Goal: Task Accomplishment & Management: Manage account settings

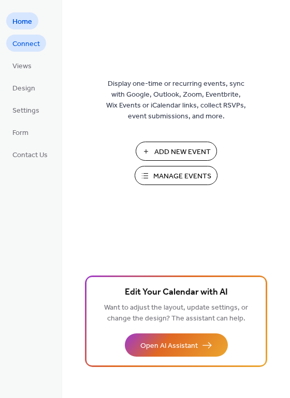
click at [23, 42] on span "Connect" at bounding box center [25, 44] width 27 height 11
click at [29, 110] on span "Settings" at bounding box center [25, 110] width 27 height 11
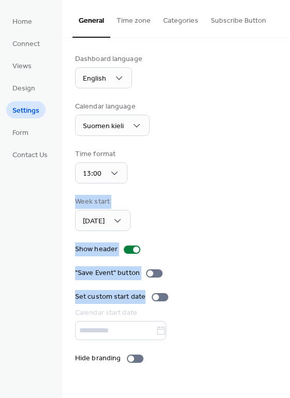
drag, startPoint x: 284, startPoint y: 163, endPoint x: 247, endPoint y: 299, distance: 141.0
click at [247, 299] on div "Dashboard language English Calendar language Suomen kieli Time format 13:00 Wee…" at bounding box center [175, 208] width 227 height 341
click at [247, 299] on div "Set custom start date" at bounding box center [176, 297] width 202 height 11
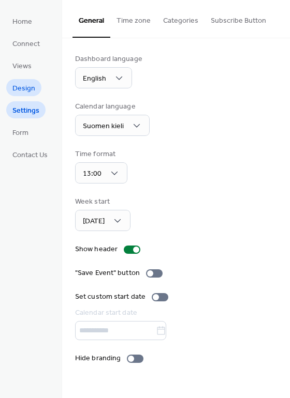
click at [21, 87] on span "Design" at bounding box center [23, 88] width 23 height 11
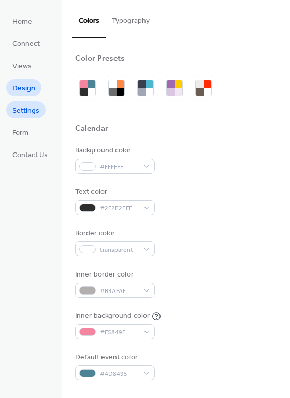
click at [24, 116] on span "Settings" at bounding box center [25, 110] width 27 height 11
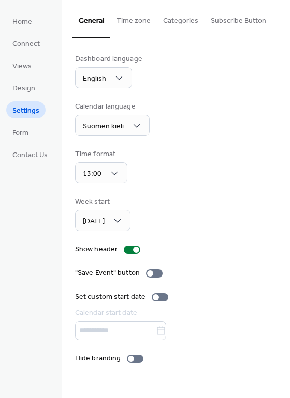
click at [133, 16] on button "Time zone" at bounding box center [133, 18] width 47 height 37
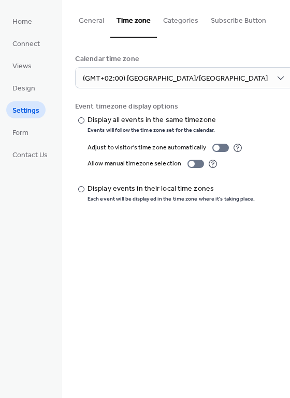
click at [195, 17] on button "Categories" at bounding box center [181, 18] width 48 height 37
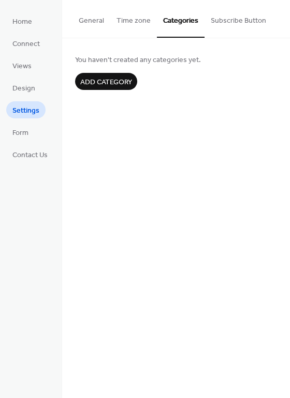
click at [239, 20] on button "Subscribe Button" at bounding box center [238, 18] width 68 height 37
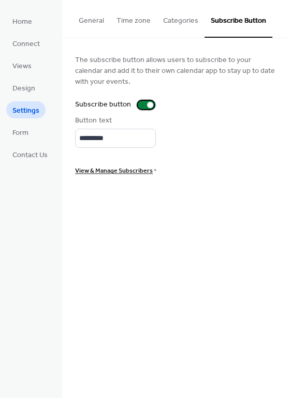
click at [142, 104] on div at bounding box center [146, 105] width 17 height 8
